Goal: Information Seeking & Learning: Compare options

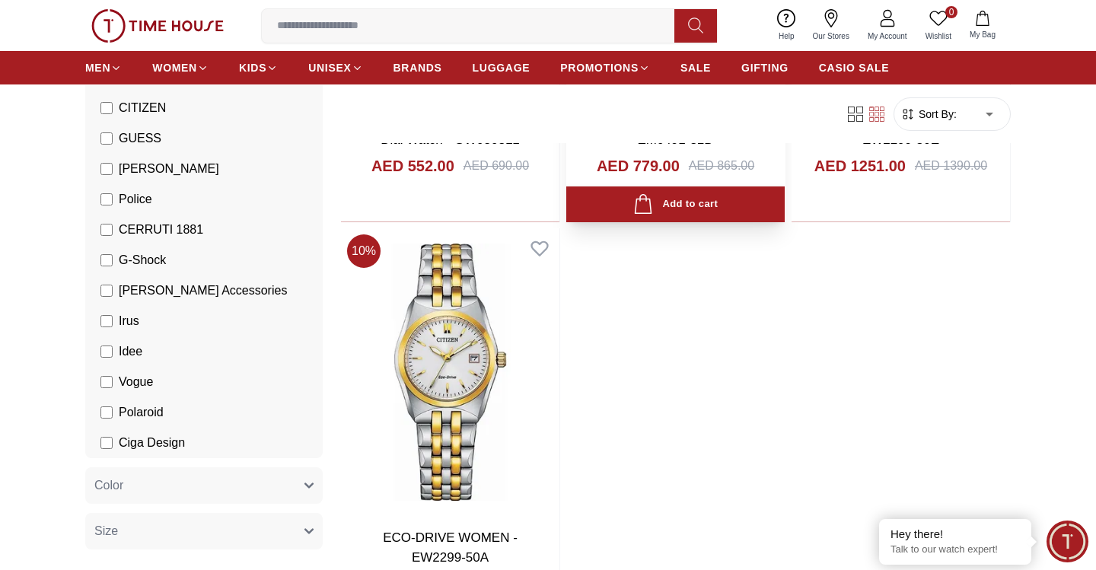
scroll to position [5458, 0]
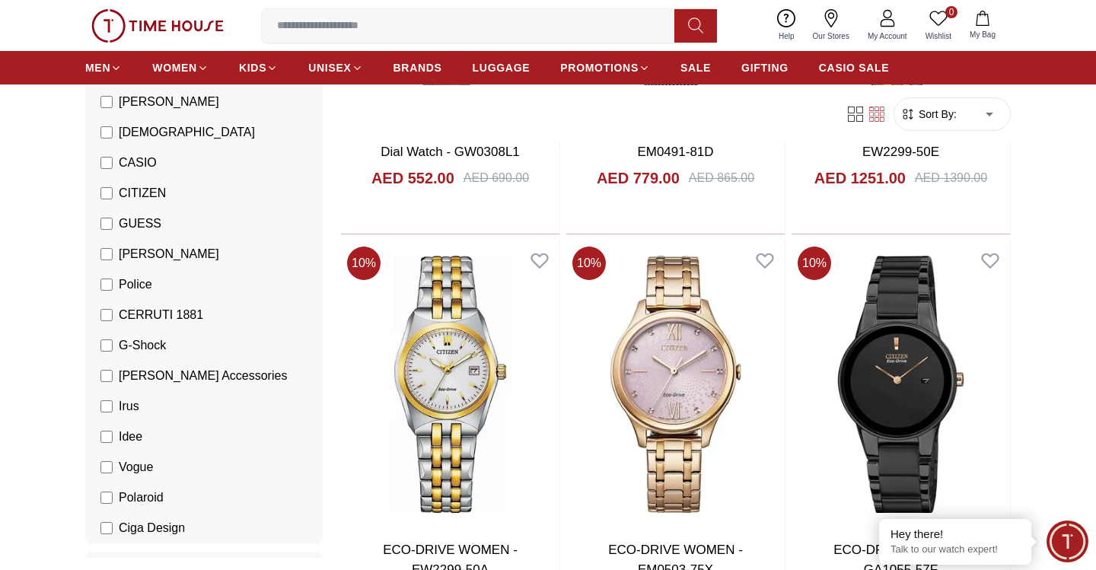
scroll to position [228, 0]
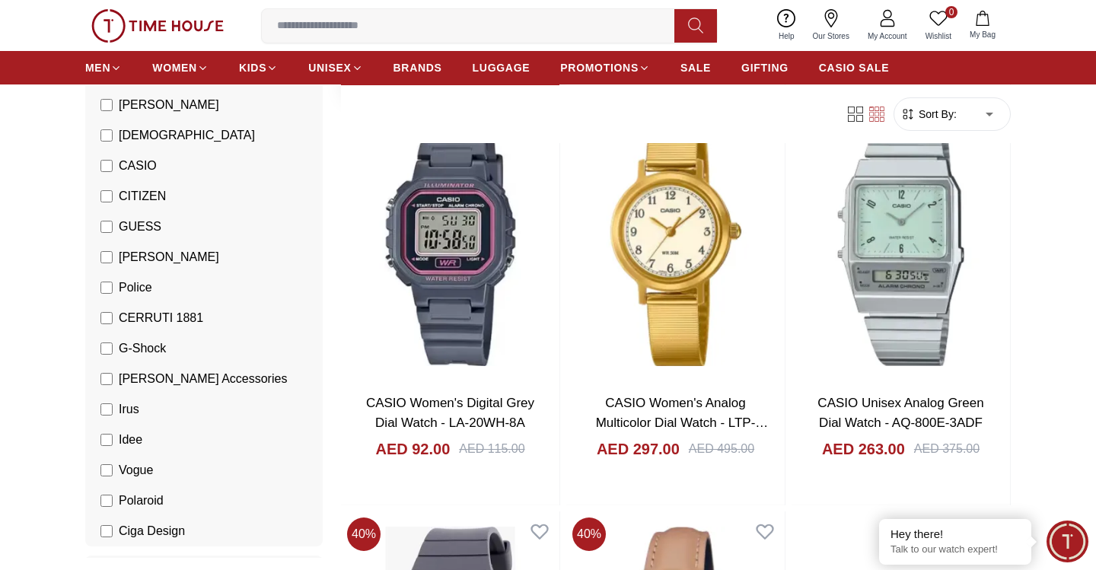
scroll to position [2252, 0]
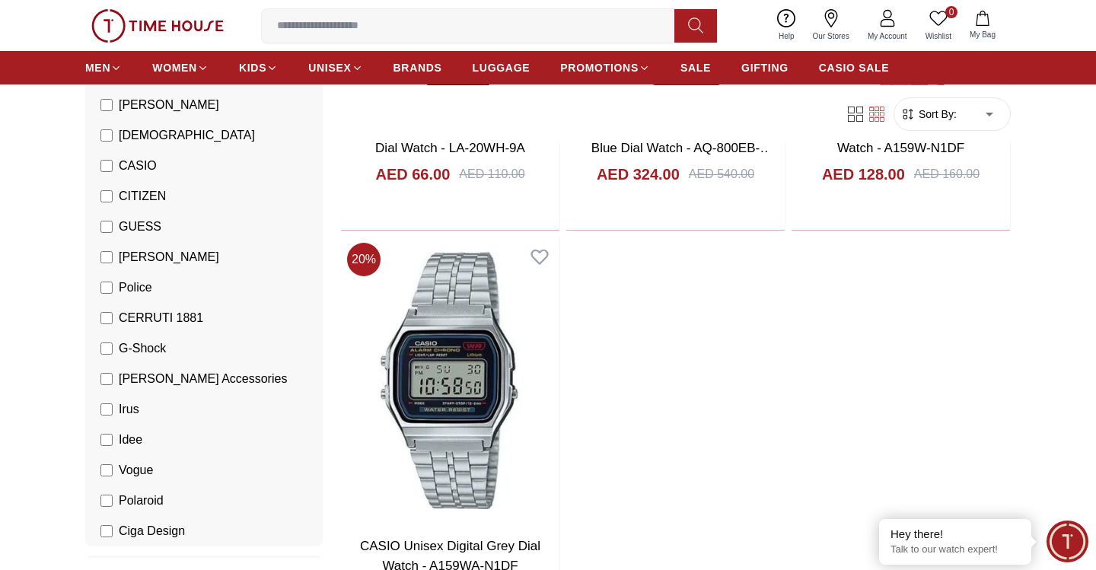
scroll to position [5449, 1]
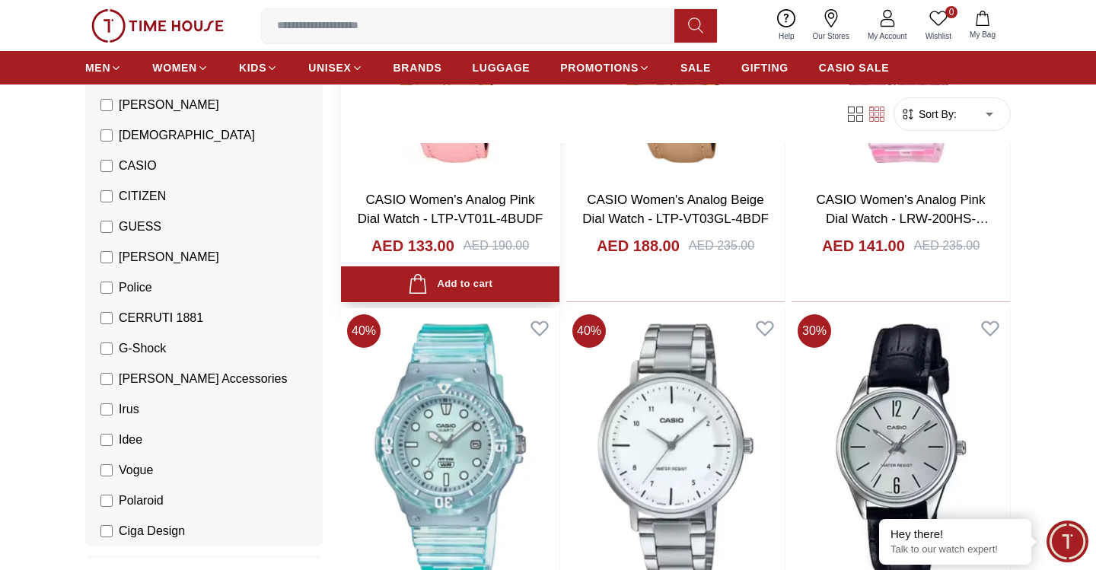
scroll to position [7048, 0]
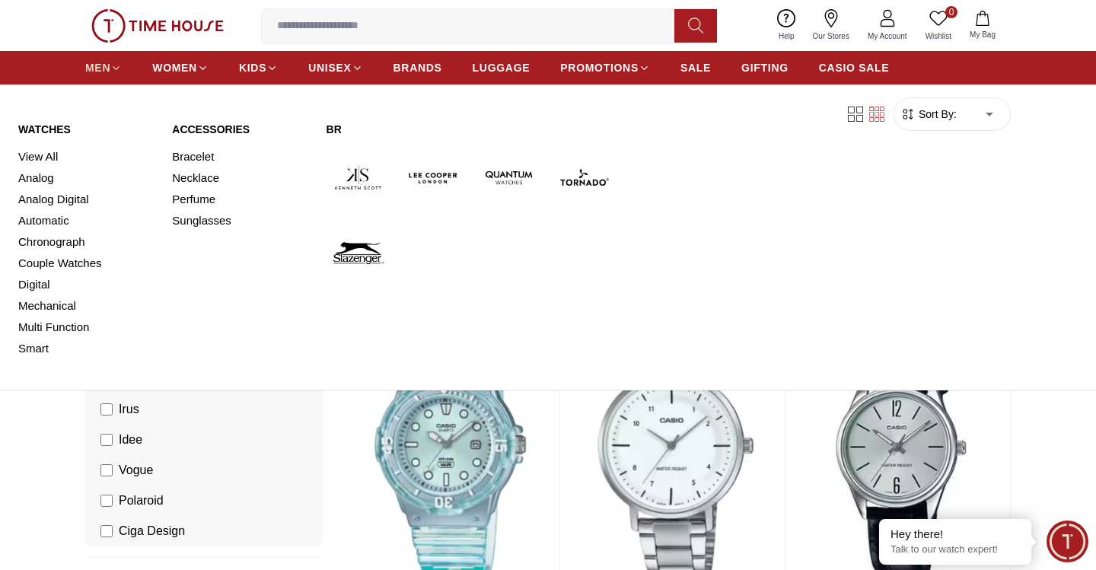
click at [93, 63] on span "MEN" at bounding box center [97, 67] width 25 height 15
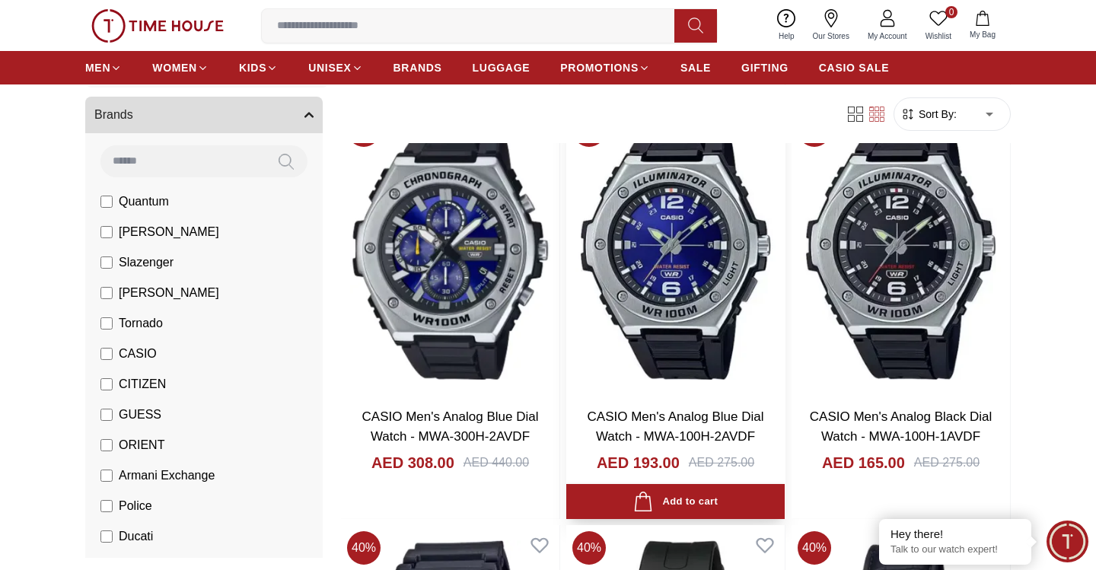
scroll to position [6432, 0]
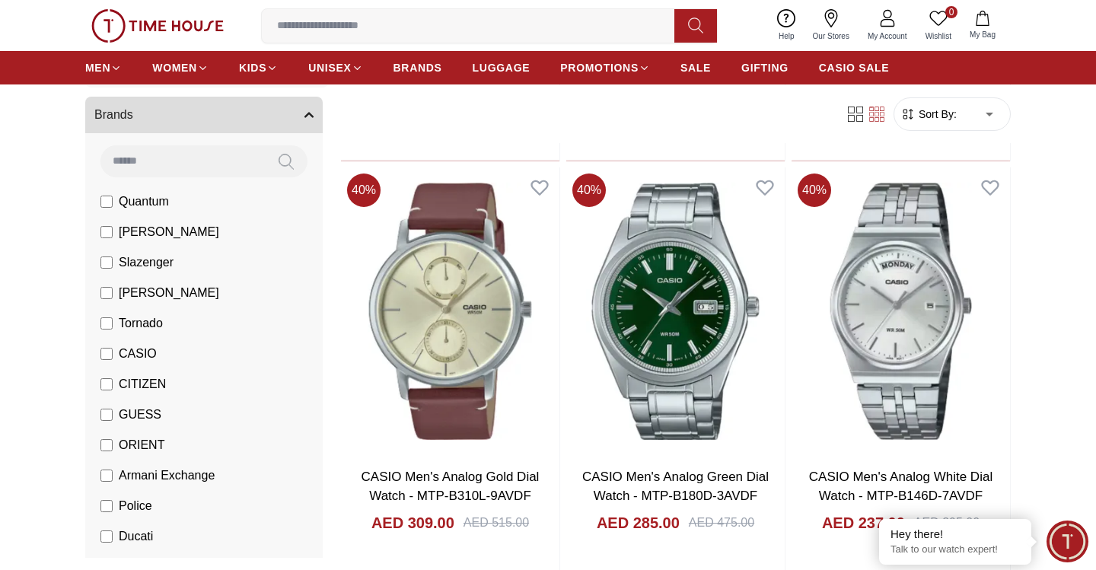
scroll to position [9287, 0]
